Goal: Find specific page/section: Find specific page/section

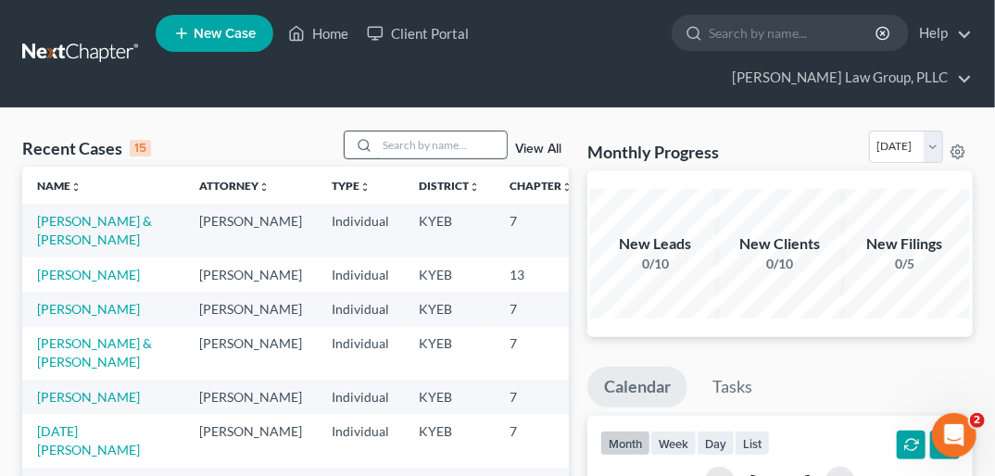
click at [436, 132] on input "search" at bounding box center [442, 145] width 130 height 27
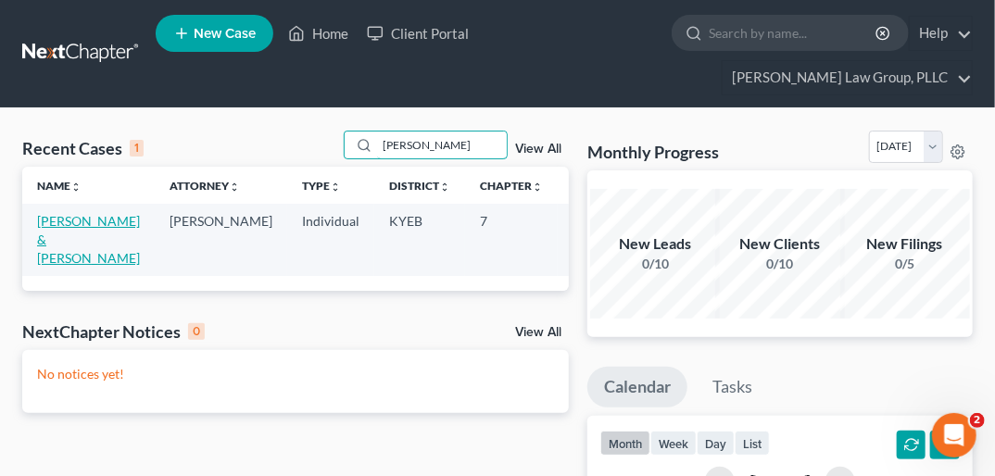
type input "[PERSON_NAME]"
click at [56, 213] on link "[PERSON_NAME] & [PERSON_NAME]" at bounding box center [88, 239] width 103 height 53
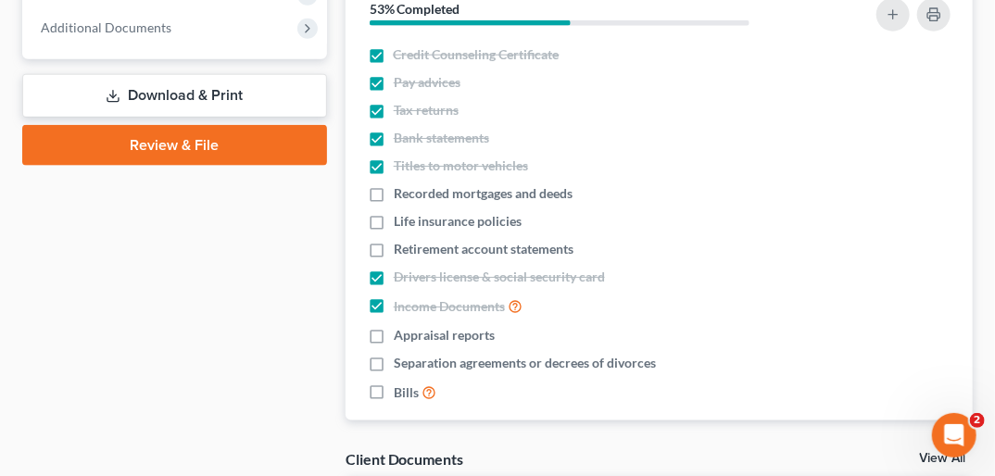
scroll to position [792, 0]
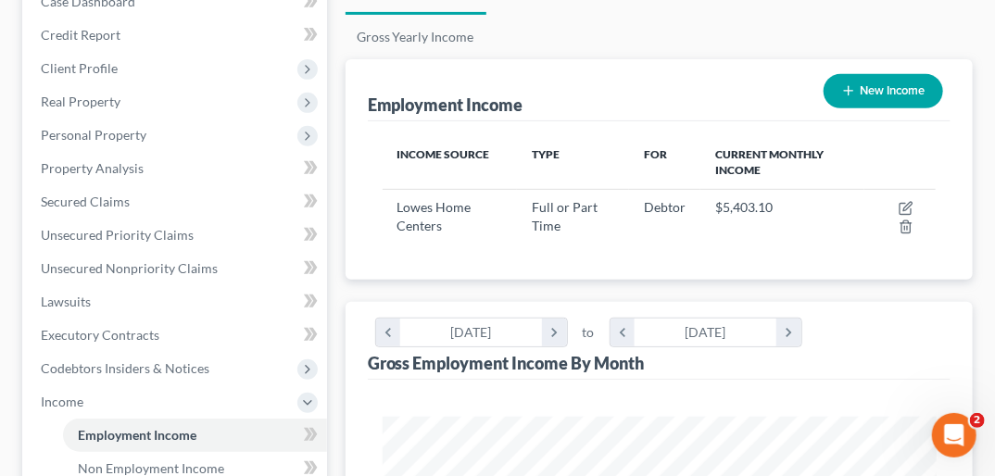
scroll to position [274, 0]
